Goal: Navigation & Orientation: Find specific page/section

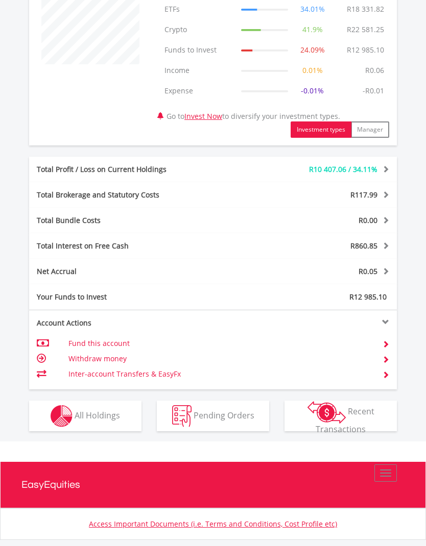
scroll to position [398, 0]
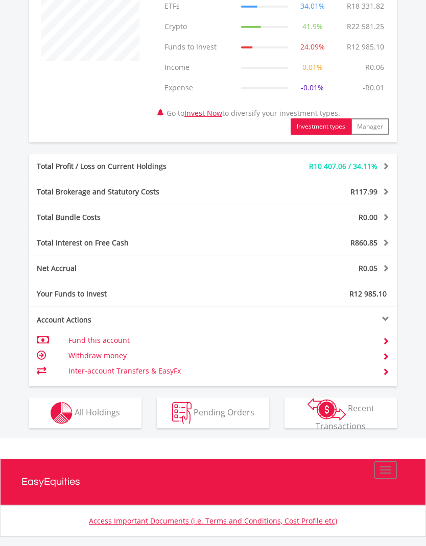
click at [69, 408] on img "button" at bounding box center [62, 413] width 22 height 22
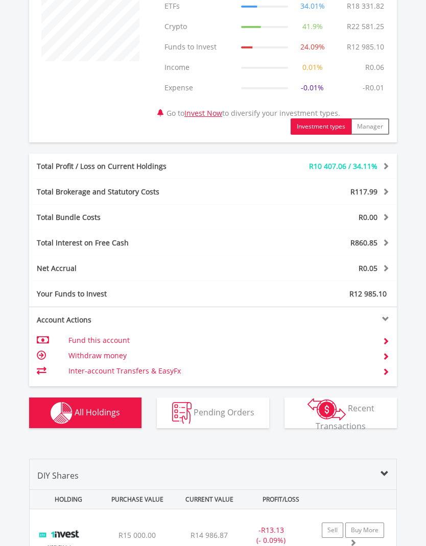
scroll to position [613, 0]
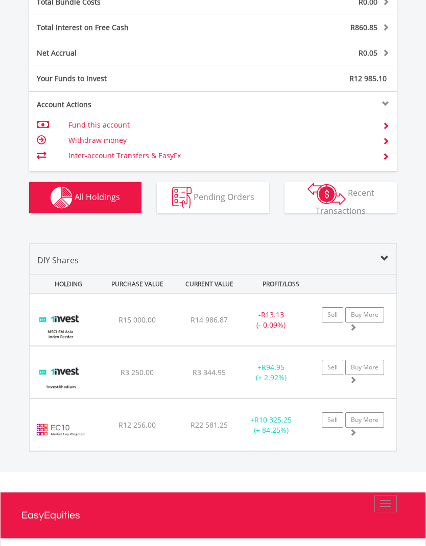
click at [57, 419] on img at bounding box center [61, 430] width 52 height 36
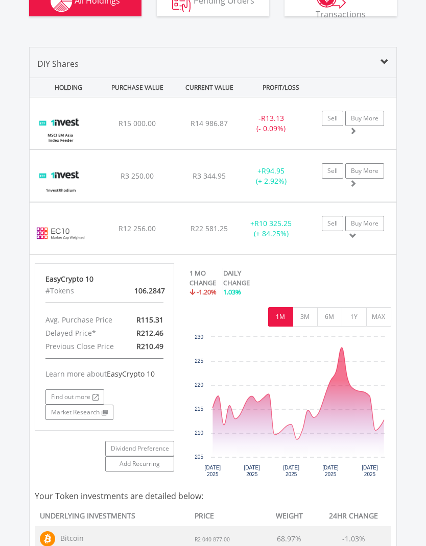
scroll to position [810, 0]
click at [55, 232] on img at bounding box center [61, 233] width 52 height 36
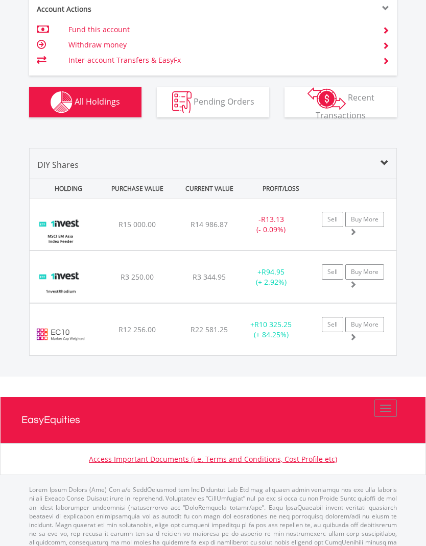
scroll to position [691, 0]
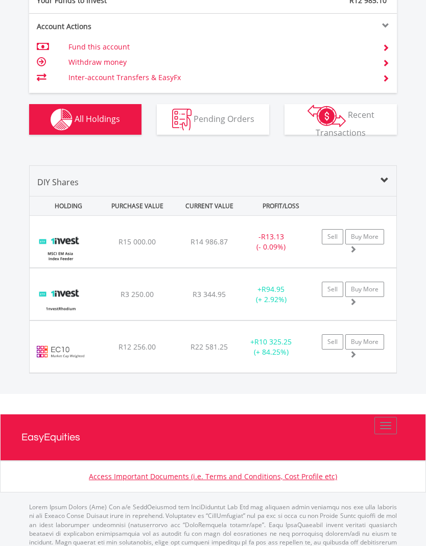
click at [67, 244] on img at bounding box center [61, 247] width 52 height 36
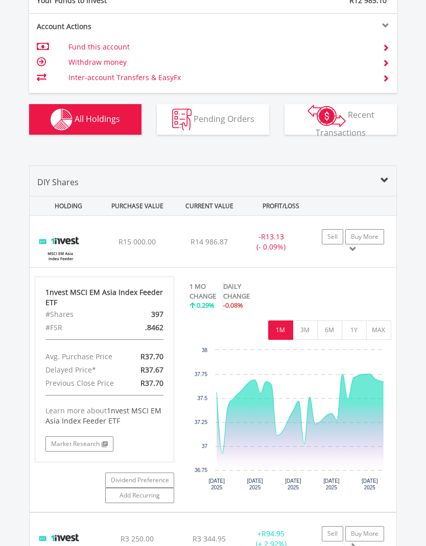
click at [64, 252] on img at bounding box center [61, 247] width 52 height 36
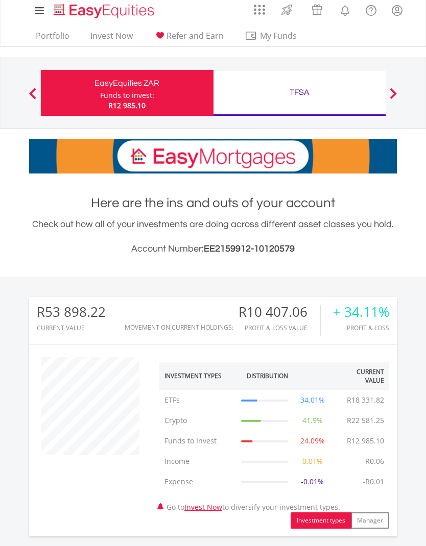
scroll to position [0, 0]
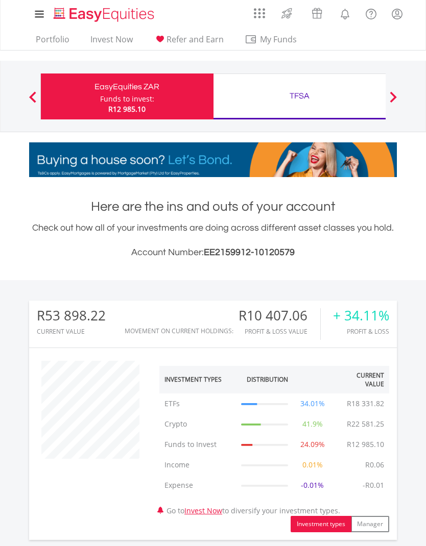
click at [92, 251] on h3 "Account Number: EE2159912-10120579" at bounding box center [213, 253] width 368 height 14
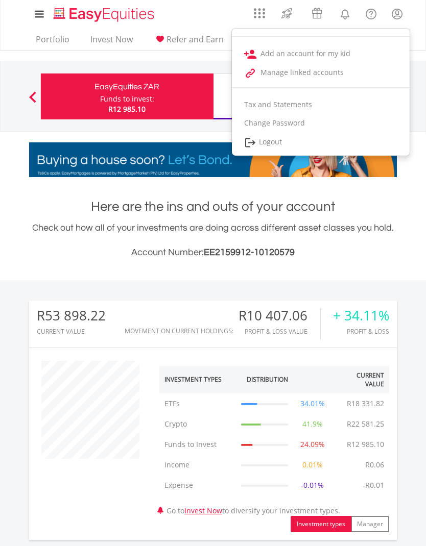
click at [63, 256] on h3 "Account Number: EE2159912-10120579" at bounding box center [213, 253] width 368 height 14
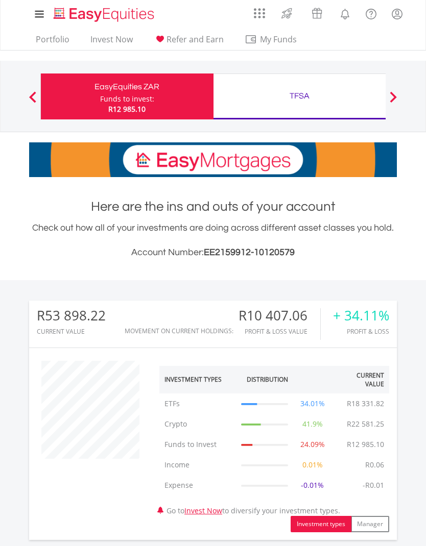
click at [394, 96] on span at bounding box center [393, 96] width 7 height 11
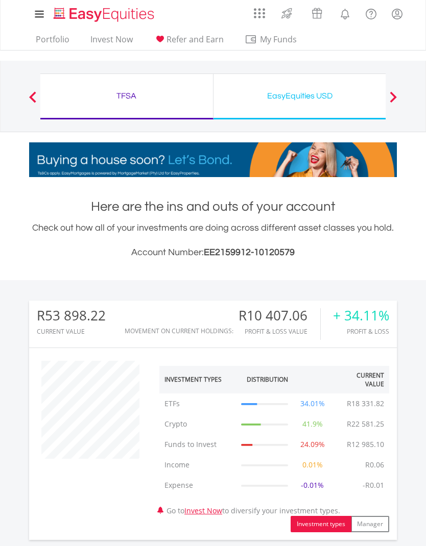
click at [295, 95] on div "EasyEquities USD" at bounding box center [300, 96] width 160 height 14
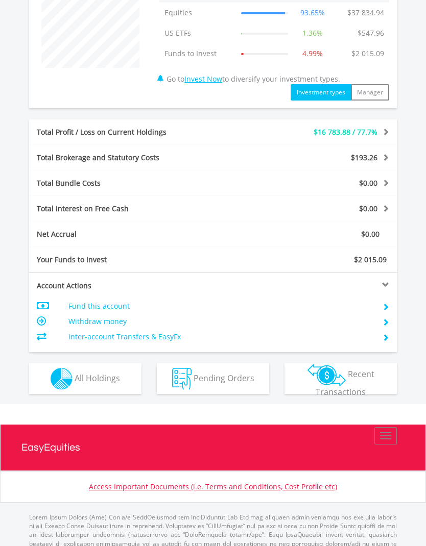
scroll to position [391, 0]
click at [72, 374] on img "button" at bounding box center [62, 379] width 22 height 22
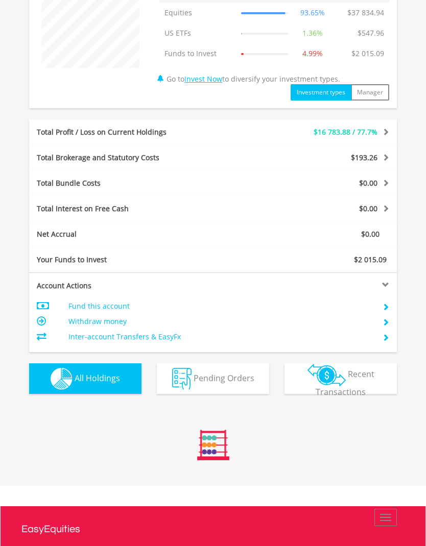
scroll to position [815, 0]
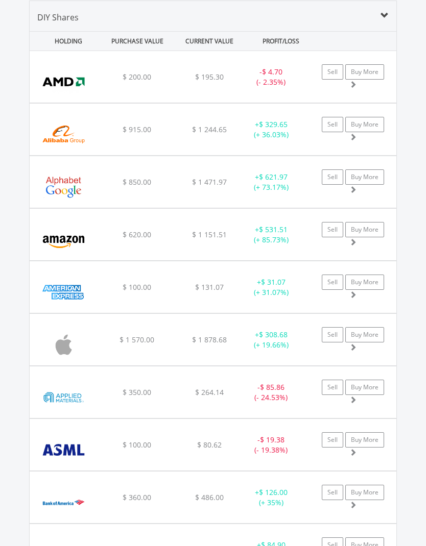
click at [66, 341] on img at bounding box center [64, 345] width 58 height 36
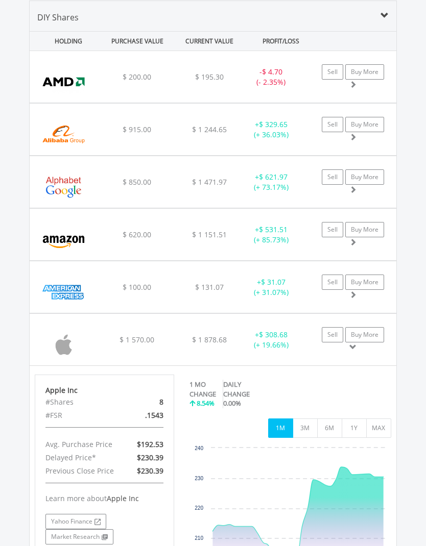
click at [66, 341] on img at bounding box center [64, 345] width 58 height 36
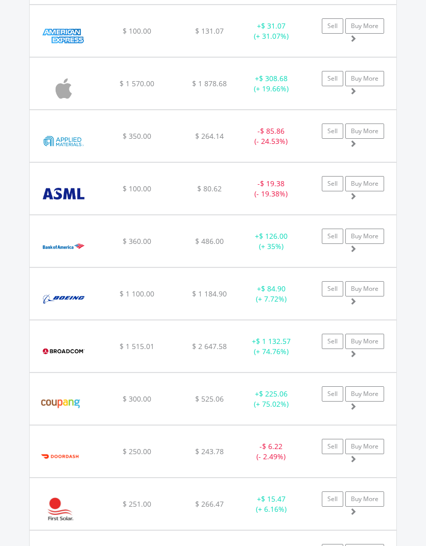
scroll to position [1072, 0]
click at [62, 246] on img at bounding box center [64, 246] width 58 height 36
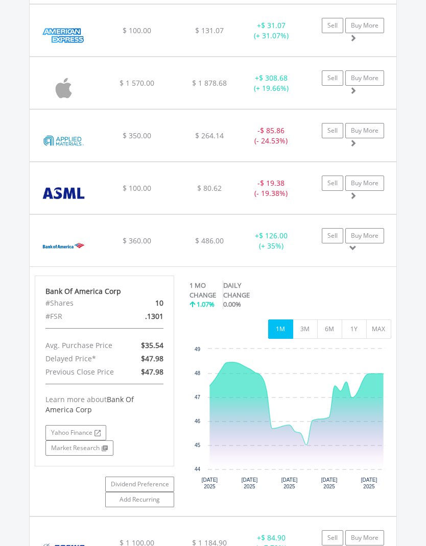
click at [60, 246] on img at bounding box center [64, 246] width 58 height 36
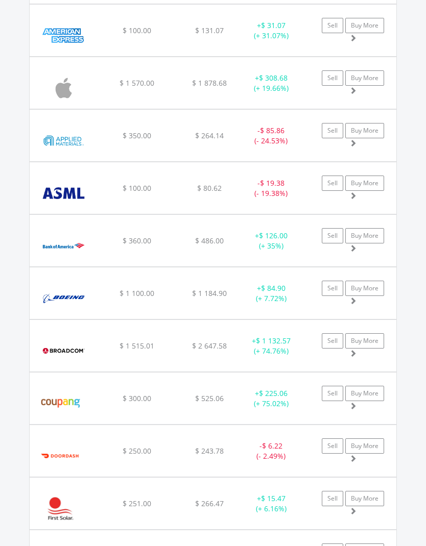
click at [64, 289] on img at bounding box center [64, 298] width 58 height 36
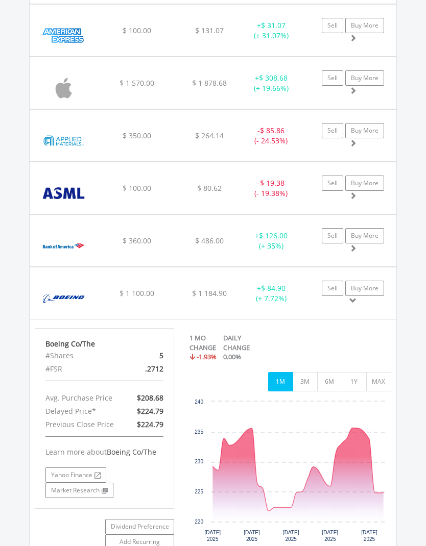
click at [66, 294] on img at bounding box center [64, 298] width 58 height 36
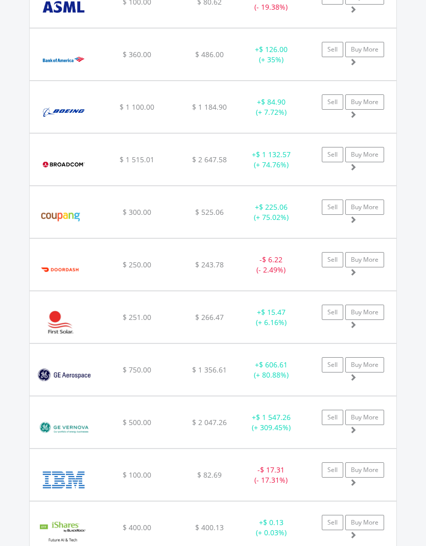
scroll to position [1259, 0]
click at [56, 319] on img at bounding box center [61, 322] width 52 height 36
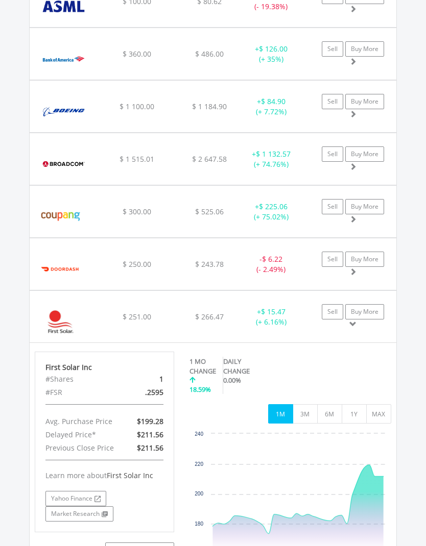
click at [58, 317] on img at bounding box center [61, 322] width 52 height 36
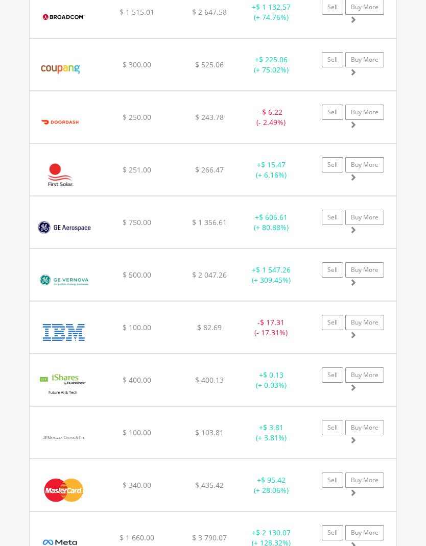
scroll to position [1434, 0]
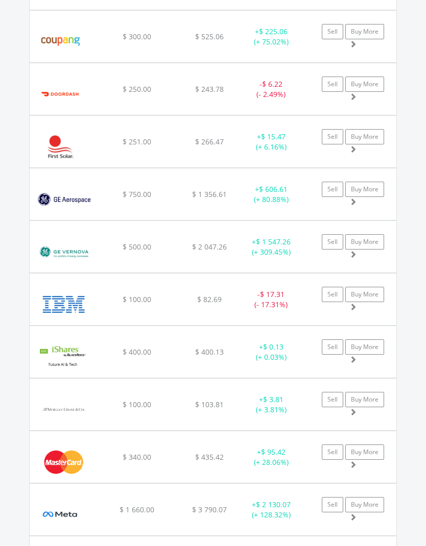
click at [47, 303] on img at bounding box center [64, 304] width 58 height 36
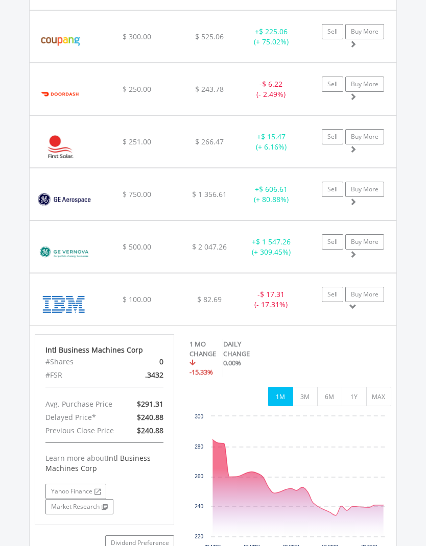
click at [53, 300] on img at bounding box center [64, 304] width 58 height 36
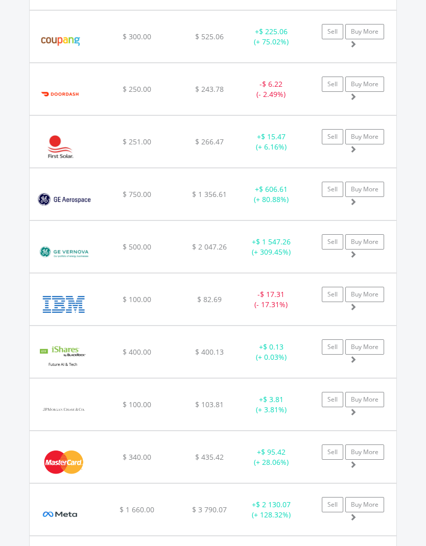
click at [57, 346] on img at bounding box center [63, 357] width 56 height 36
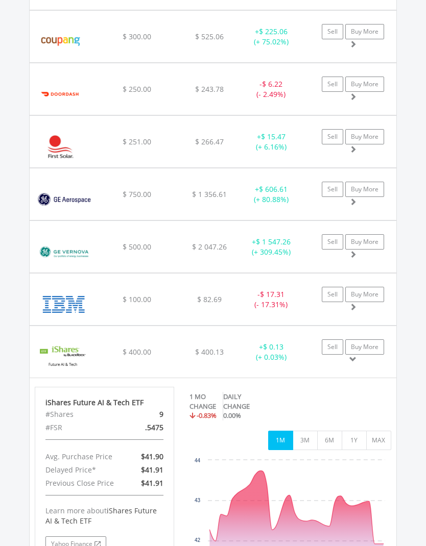
click at [64, 344] on img at bounding box center [63, 357] width 56 height 36
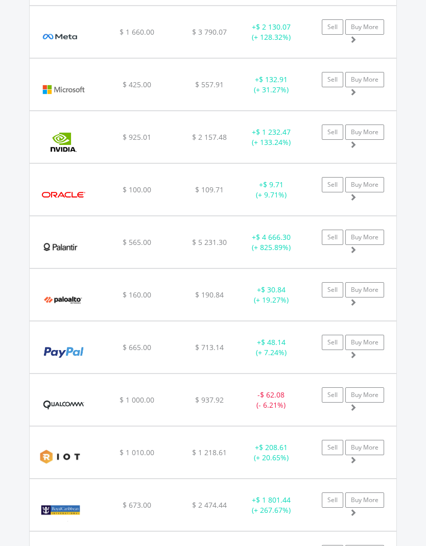
scroll to position [1912, 0]
click at [55, 246] on img at bounding box center [61, 247] width 52 height 36
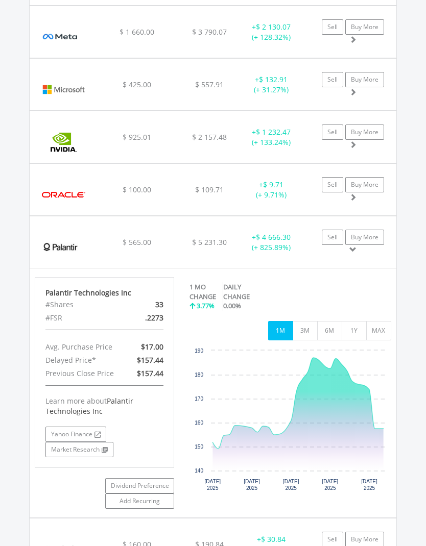
click at [57, 249] on img at bounding box center [61, 247] width 52 height 36
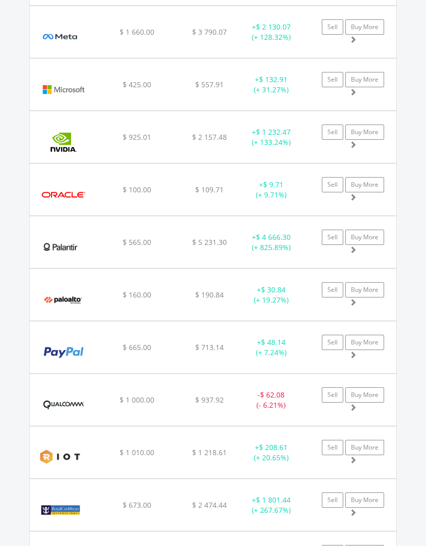
click at [59, 294] on img at bounding box center [63, 300] width 57 height 36
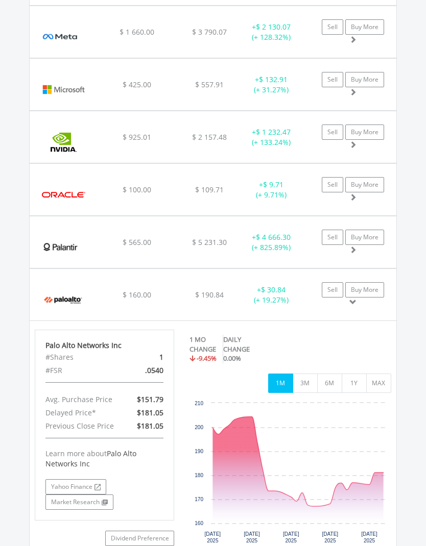
click at [62, 301] on img at bounding box center [63, 300] width 57 height 36
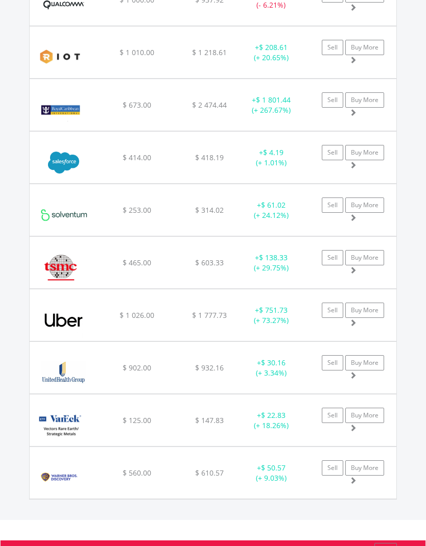
scroll to position [2321, 0]
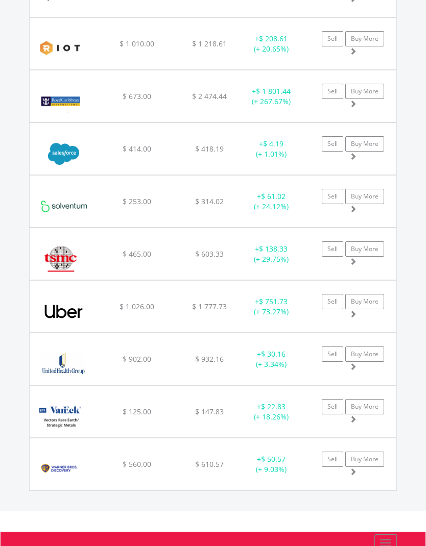
click at [68, 355] on img at bounding box center [64, 364] width 58 height 36
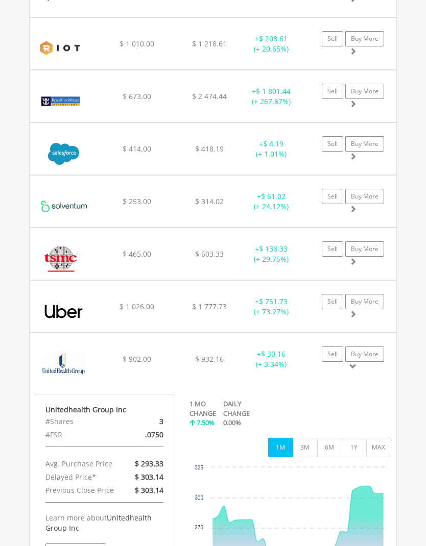
click at [62, 355] on img at bounding box center [64, 364] width 58 height 36
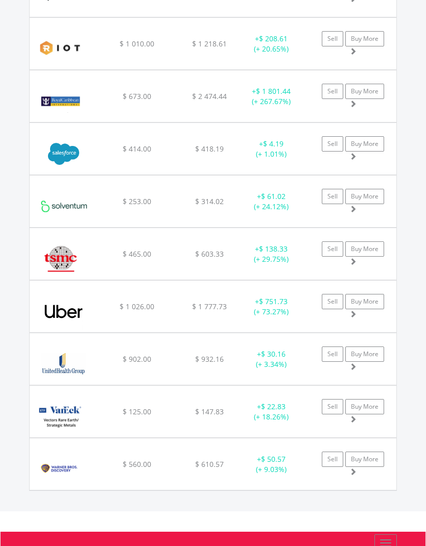
click at [62, 405] on img at bounding box center [61, 417] width 52 height 36
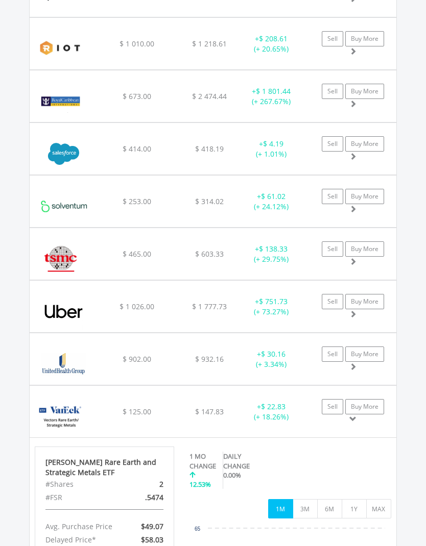
click at [60, 401] on img at bounding box center [61, 417] width 52 height 36
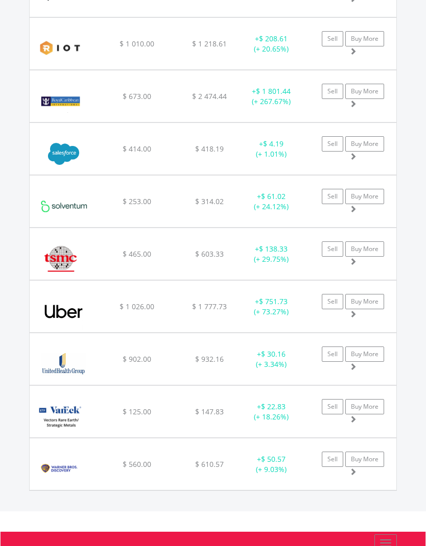
click at [60, 465] on img at bounding box center [61, 469] width 52 height 36
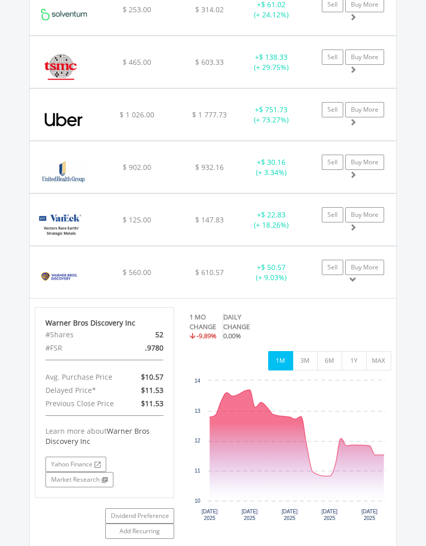
scroll to position [2513, 0]
click at [50, 271] on img at bounding box center [61, 277] width 52 height 36
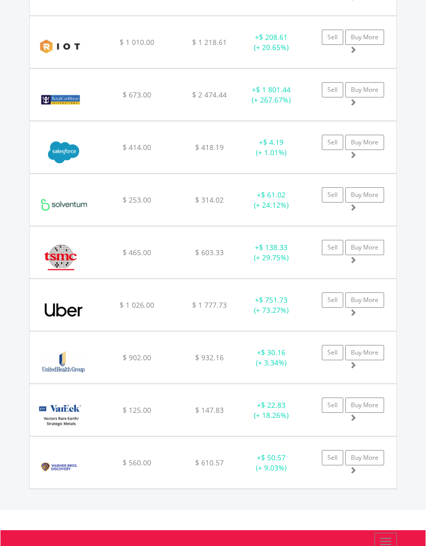
scroll to position [2322, 0]
click at [60, 255] on img at bounding box center [61, 257] width 52 height 36
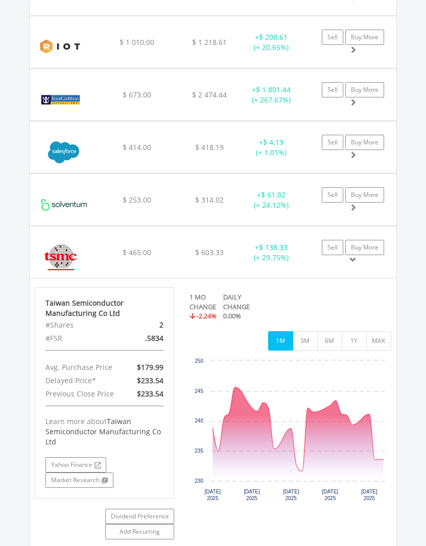
click at [57, 258] on img at bounding box center [61, 257] width 52 height 36
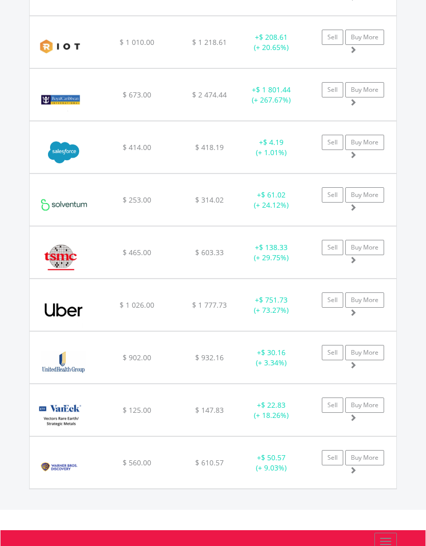
click at [63, 98] on img at bounding box center [60, 100] width 51 height 36
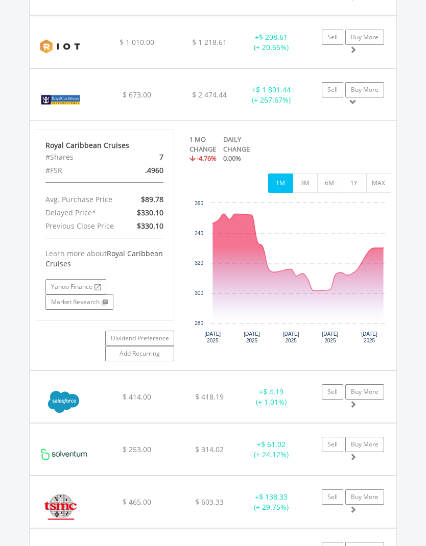
click at [65, 95] on img at bounding box center [60, 100] width 51 height 36
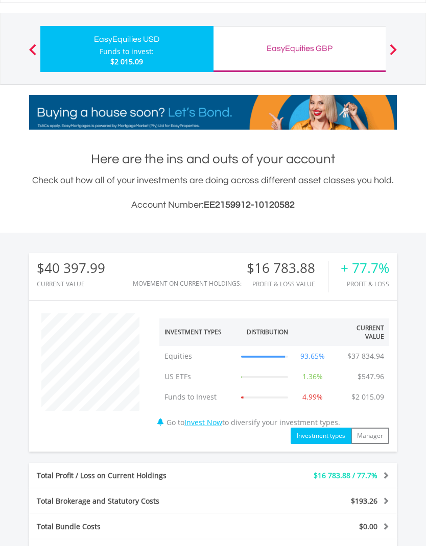
scroll to position [0, 0]
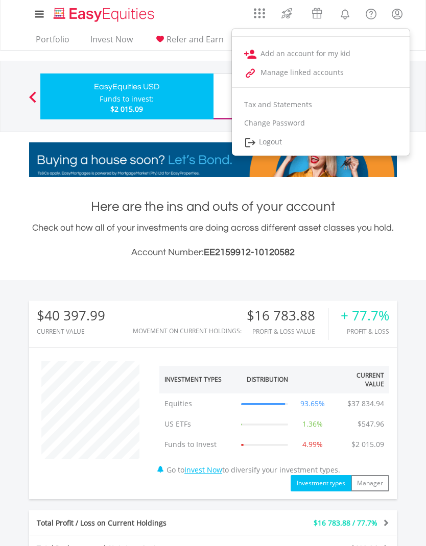
click at [274, 140] on link "Logout" at bounding box center [321, 142] width 178 height 21
